Goal: Task Accomplishment & Management: Manage account settings

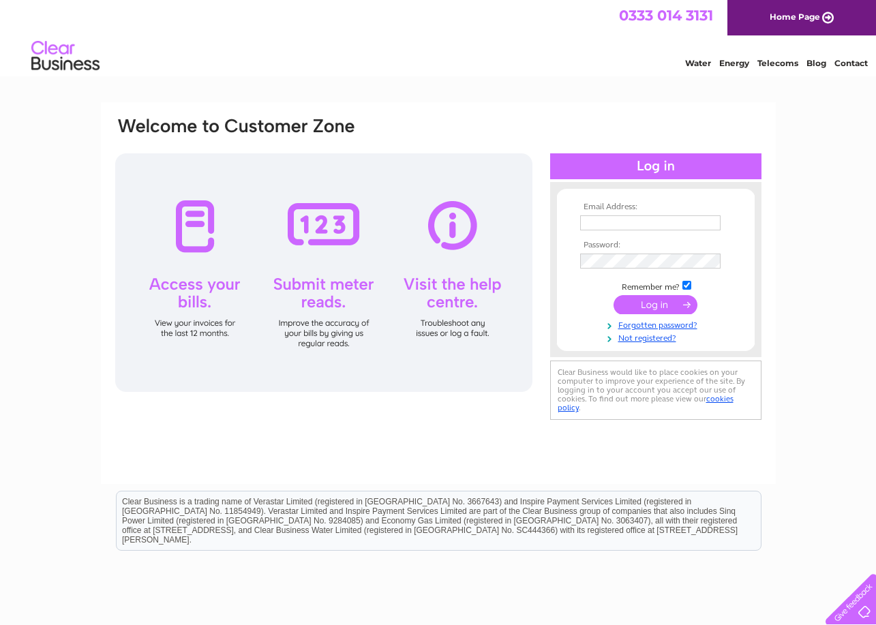
click at [645, 222] on input "text" at bounding box center [650, 223] width 140 height 15
type input "[EMAIL_ADDRESS][DOMAIN_NAME]"
click at [614, 297] on input "submit" at bounding box center [656, 306] width 84 height 19
click at [653, 308] on input "submit" at bounding box center [656, 304] width 84 height 19
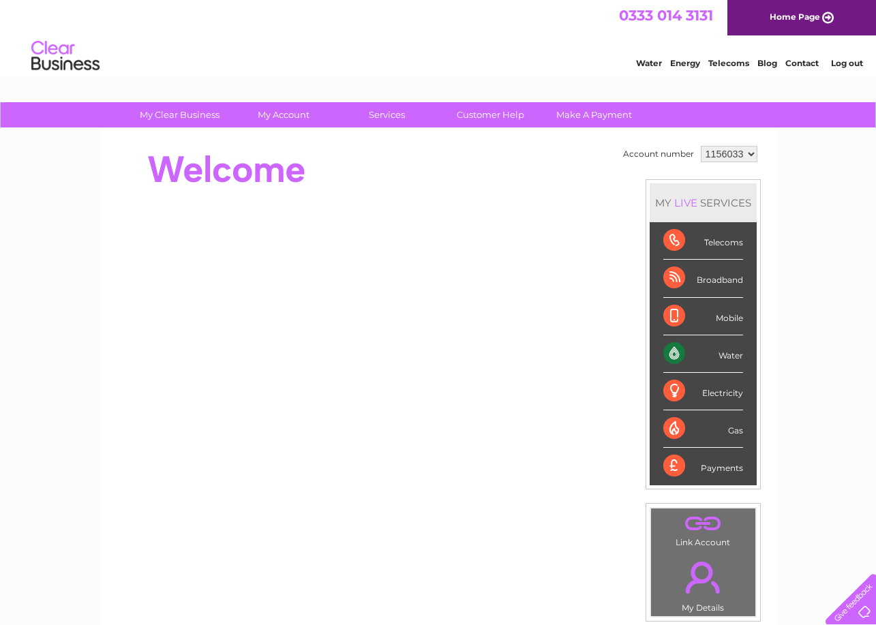
click at [750, 155] on select "1156033" at bounding box center [729, 154] width 57 height 16
